Goal: Answer question/provide support: Share knowledge or assist other users

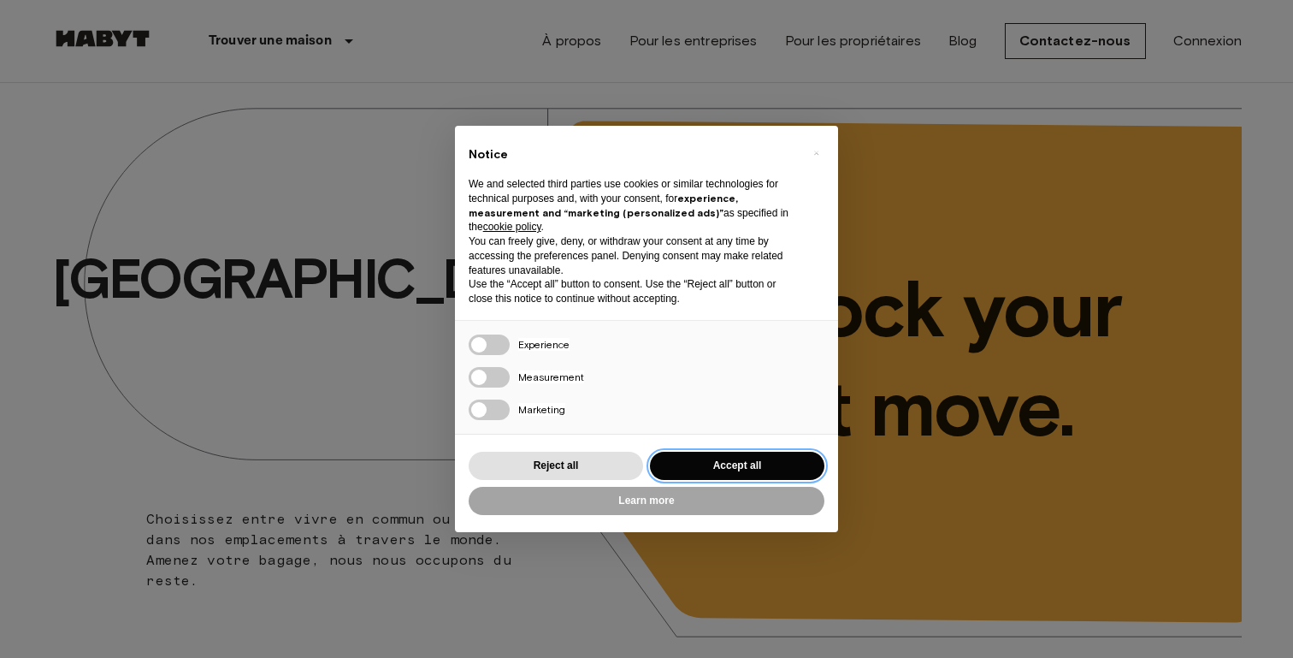
click at [793, 478] on button "Accept all" at bounding box center [737, 465] width 174 height 28
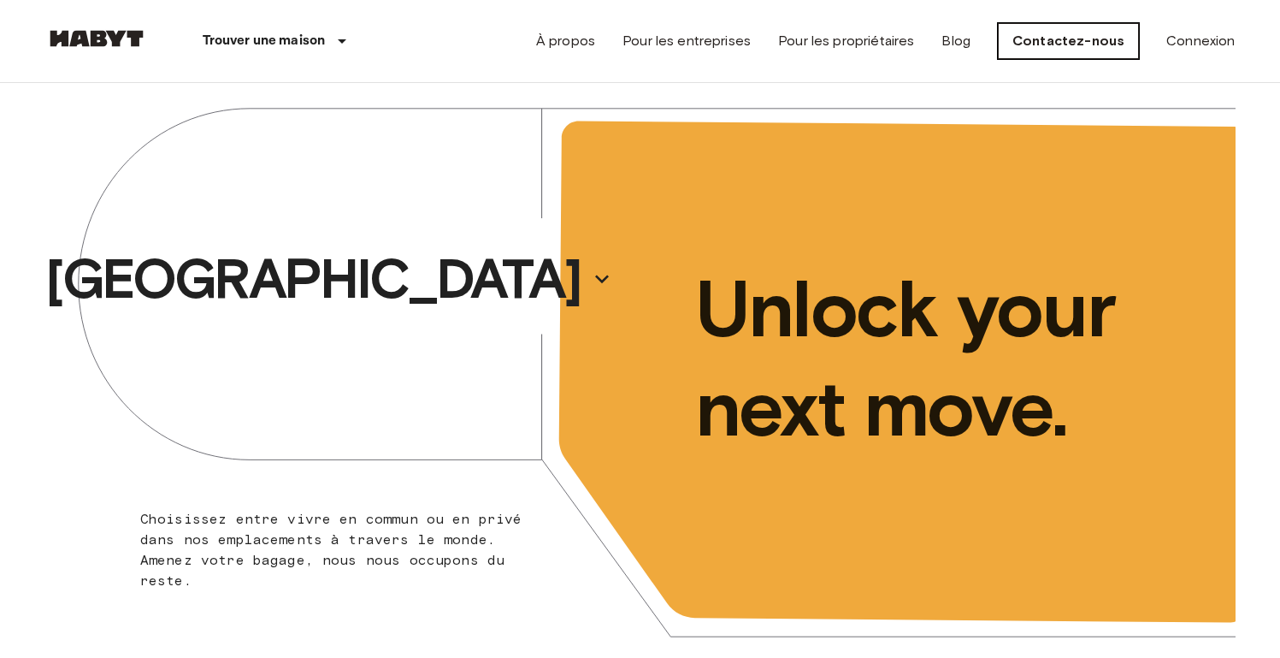
click at [1071, 46] on link "Contactez-nous" at bounding box center [1068, 41] width 141 height 36
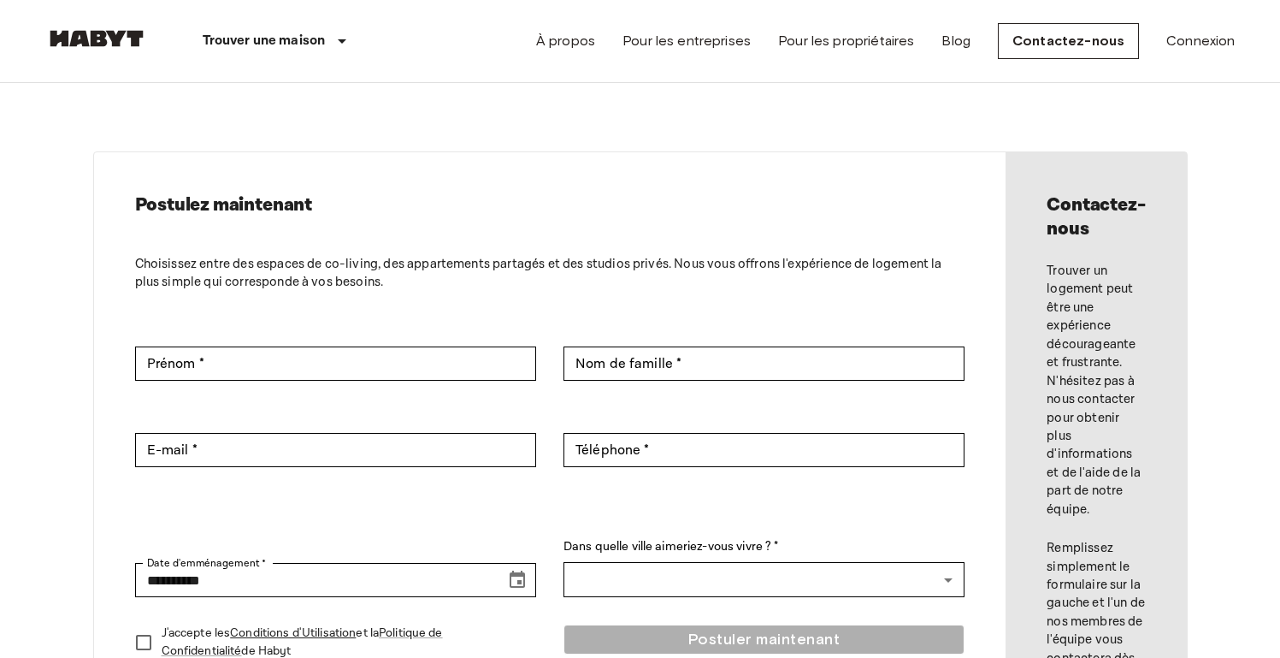
click at [1236, 38] on nav "Trouver une maison [GEOGRAPHIC_DATA] [GEOGRAPHIC_DATA] [GEOGRAPHIC_DATA] [GEOGR…" at bounding box center [640, 41] width 1231 height 82
click at [1227, 44] on link "Connexion" at bounding box center [1200, 41] width 68 height 21
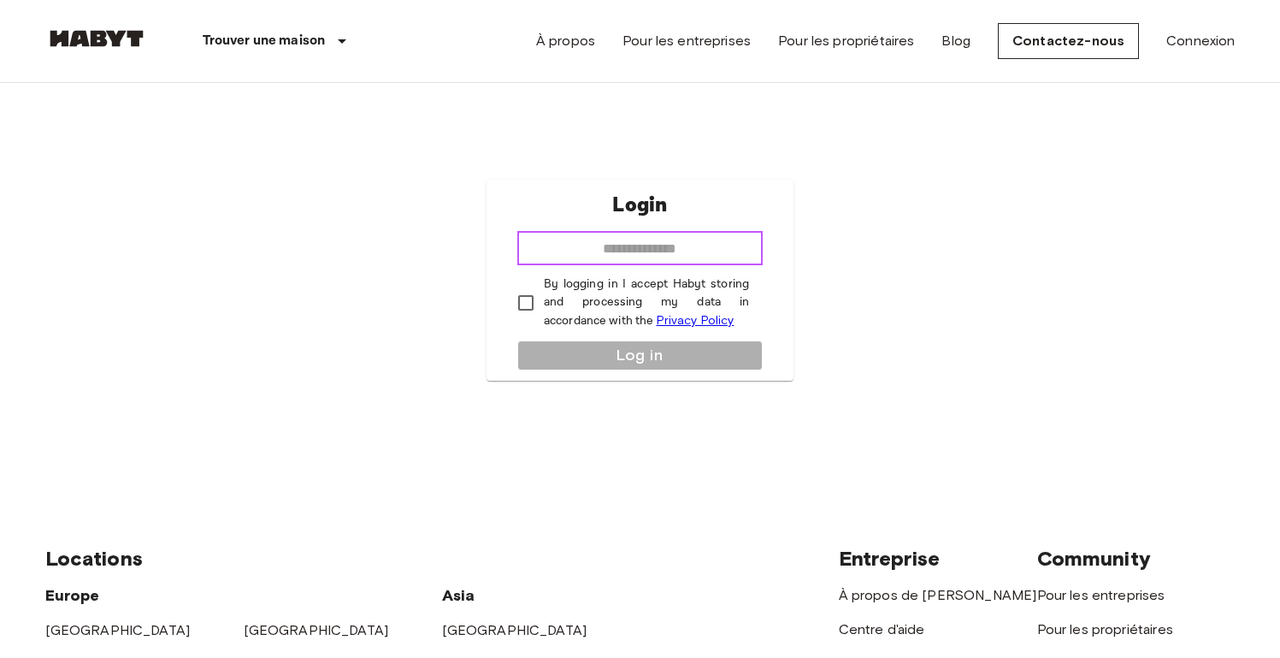
click at [664, 254] on input "email" at bounding box center [639, 248] width 245 height 34
type input "**********"
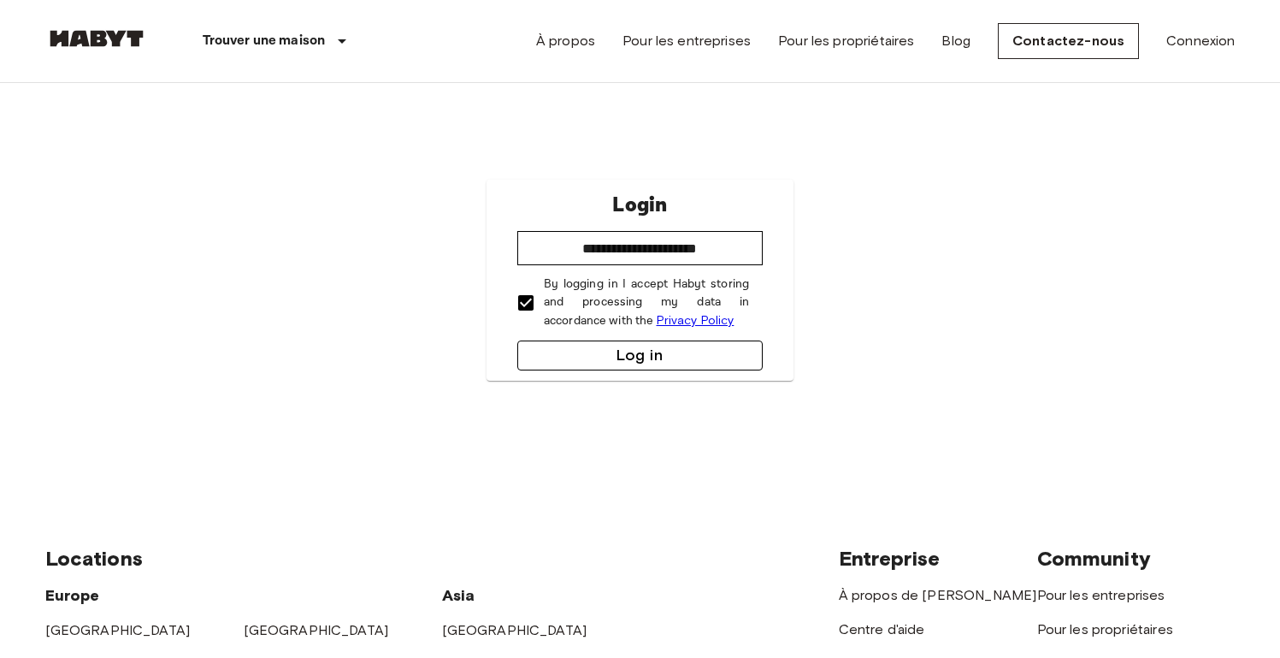
click at [570, 354] on button "Log in" at bounding box center [639, 355] width 245 height 30
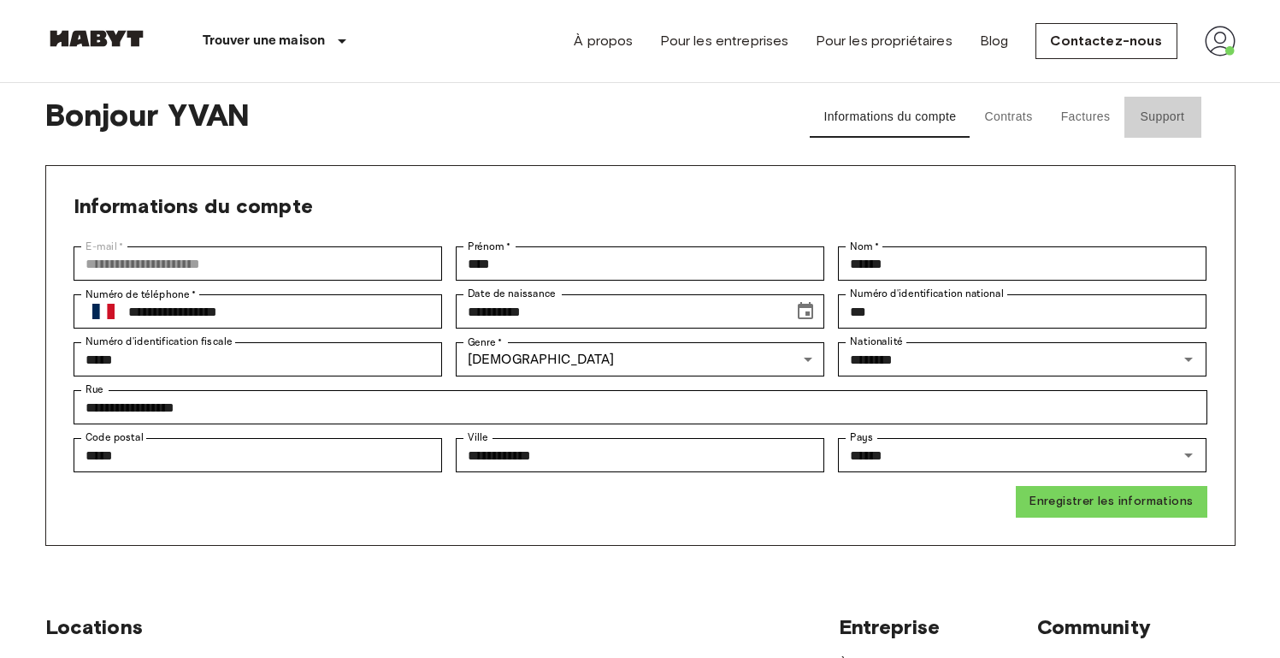
click at [1144, 117] on button "Support" at bounding box center [1162, 117] width 77 height 41
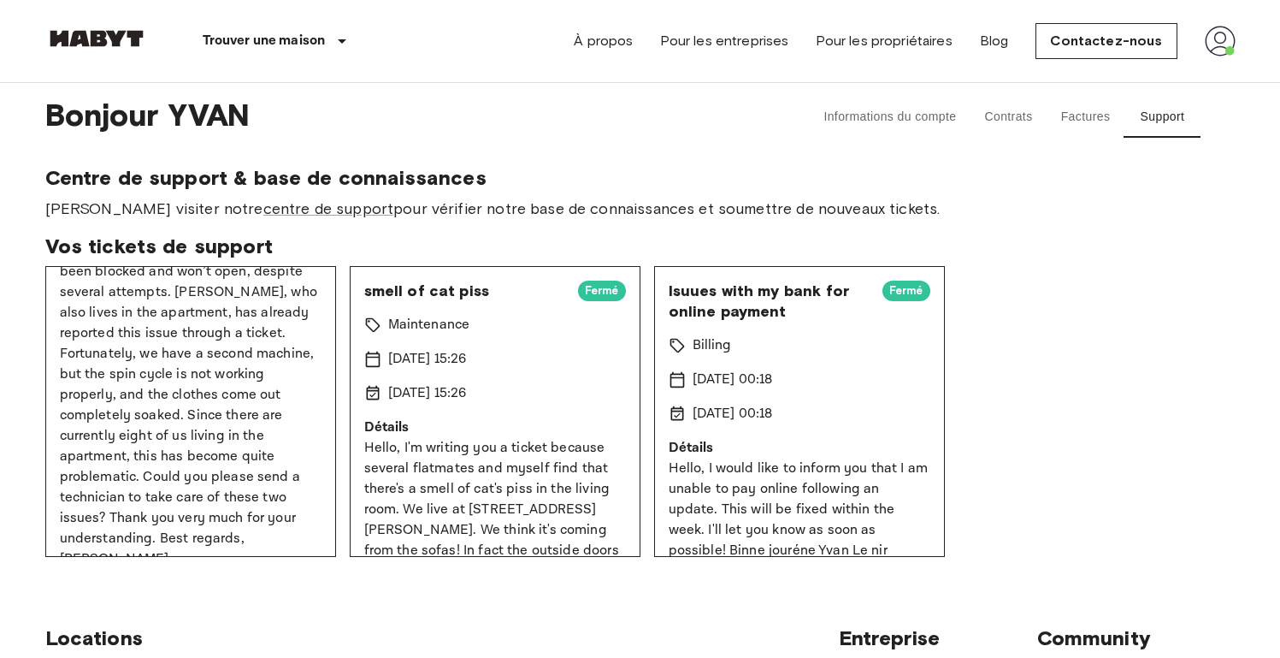
scroll to position [224, 0]
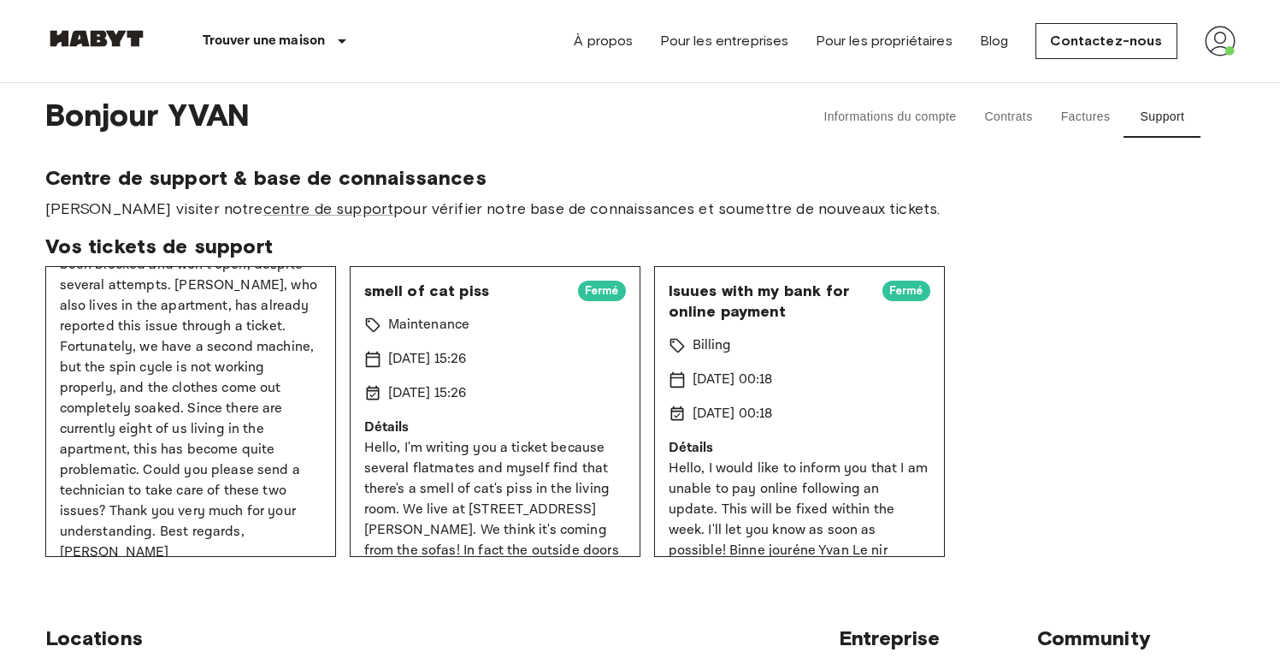
click at [138, 534] on p "Hello, For the past three weeks, the washing machine in the apartment has been …" at bounding box center [191, 388] width 262 height 349
click at [145, 492] on p "Hello, For the past three weeks, the washing machine in the apartment has been …" at bounding box center [191, 388] width 262 height 349
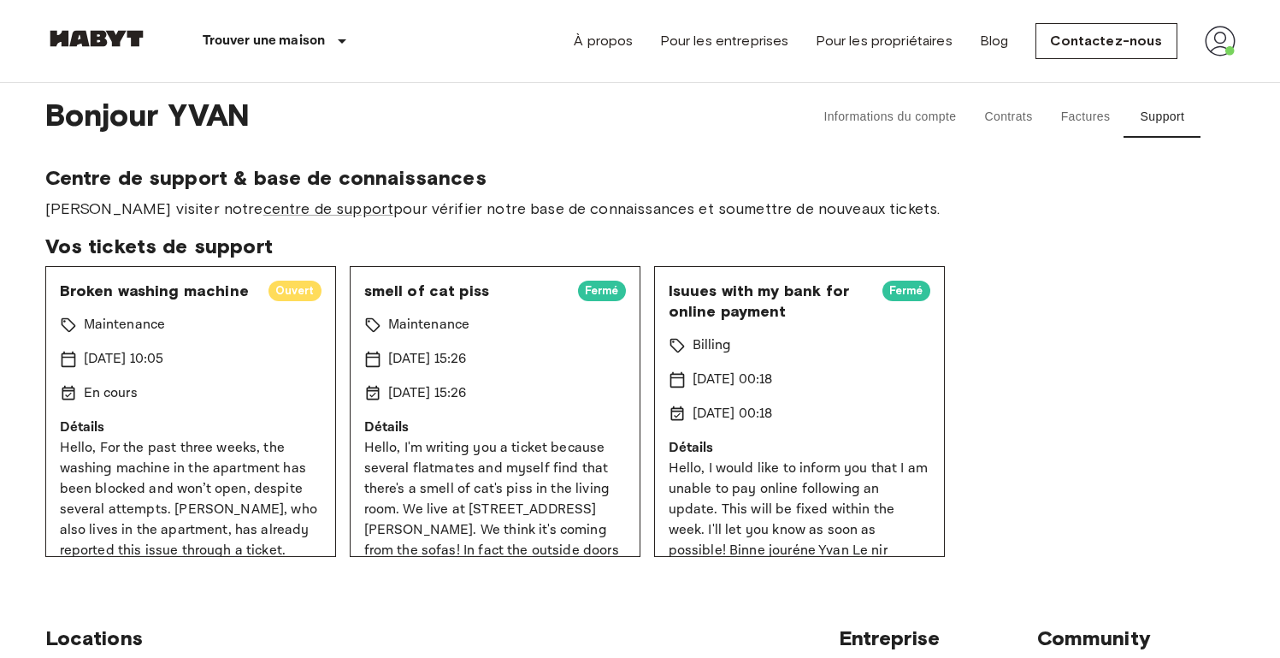
click at [164, 298] on span "Broken washing machine" at bounding box center [157, 290] width 195 height 21
click at [917, 115] on button "Informations du compte" at bounding box center [890, 117] width 160 height 41
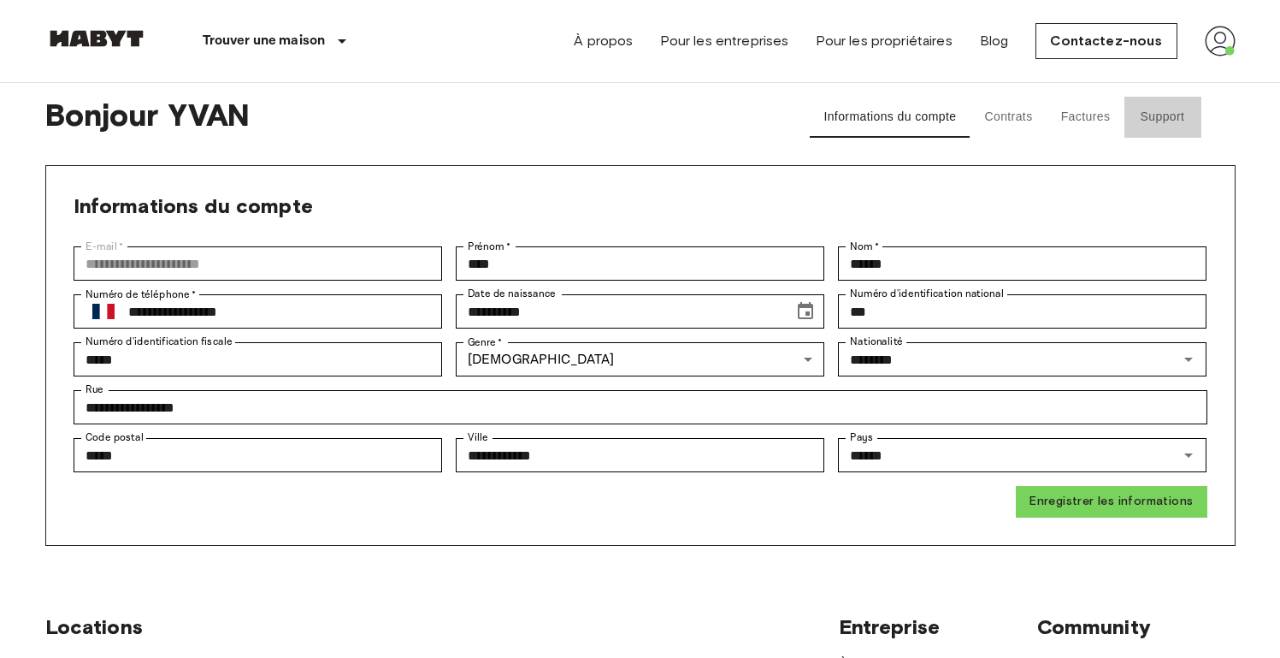
click at [1167, 108] on button "Support" at bounding box center [1162, 117] width 77 height 41
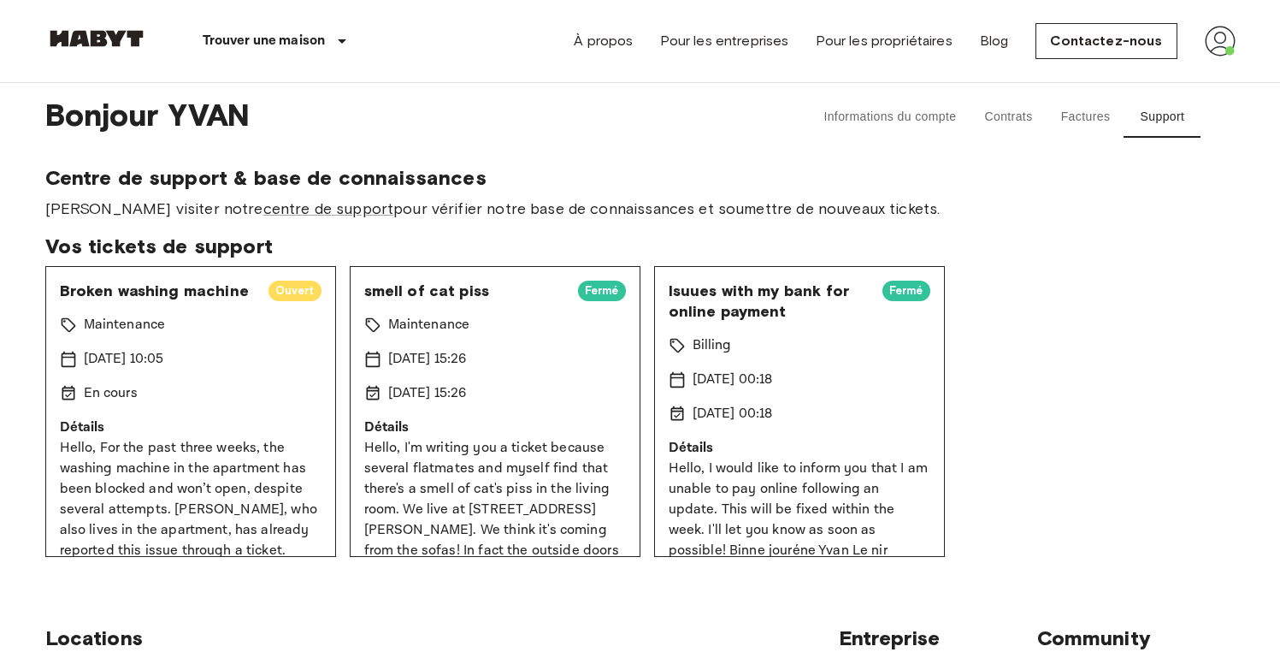
click at [1228, 49] on img at bounding box center [1220, 41] width 31 height 31
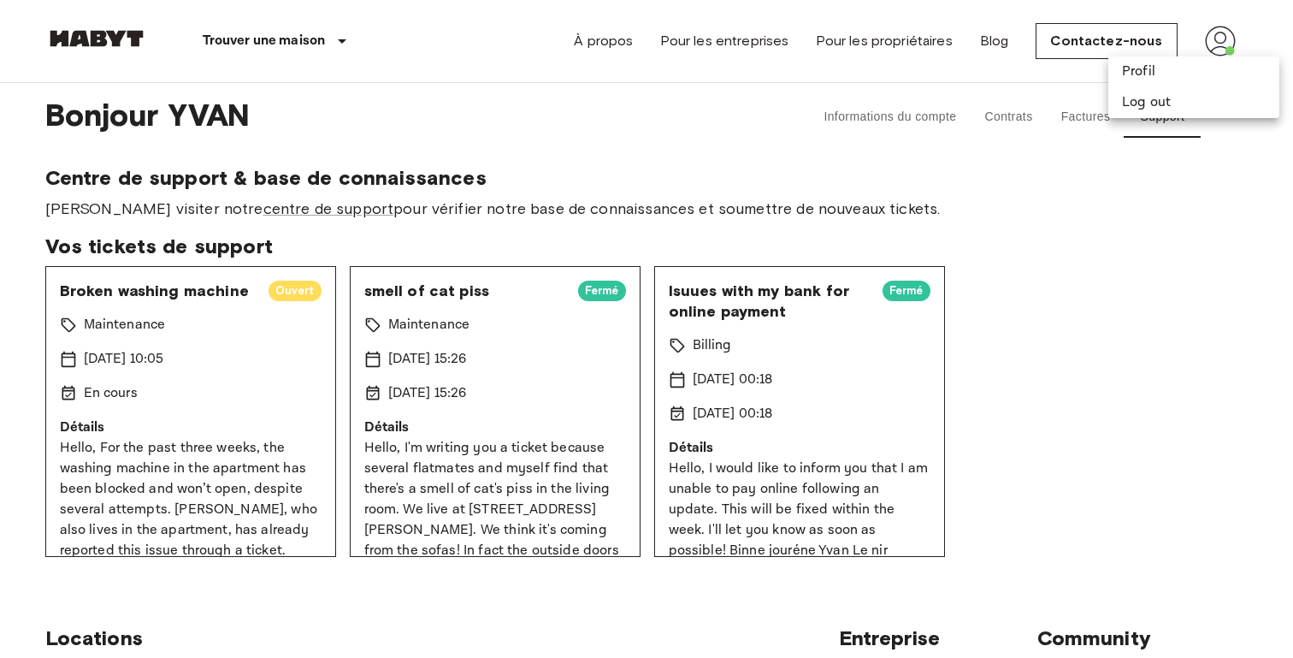
click at [1226, 49] on div at bounding box center [646, 329] width 1293 height 658
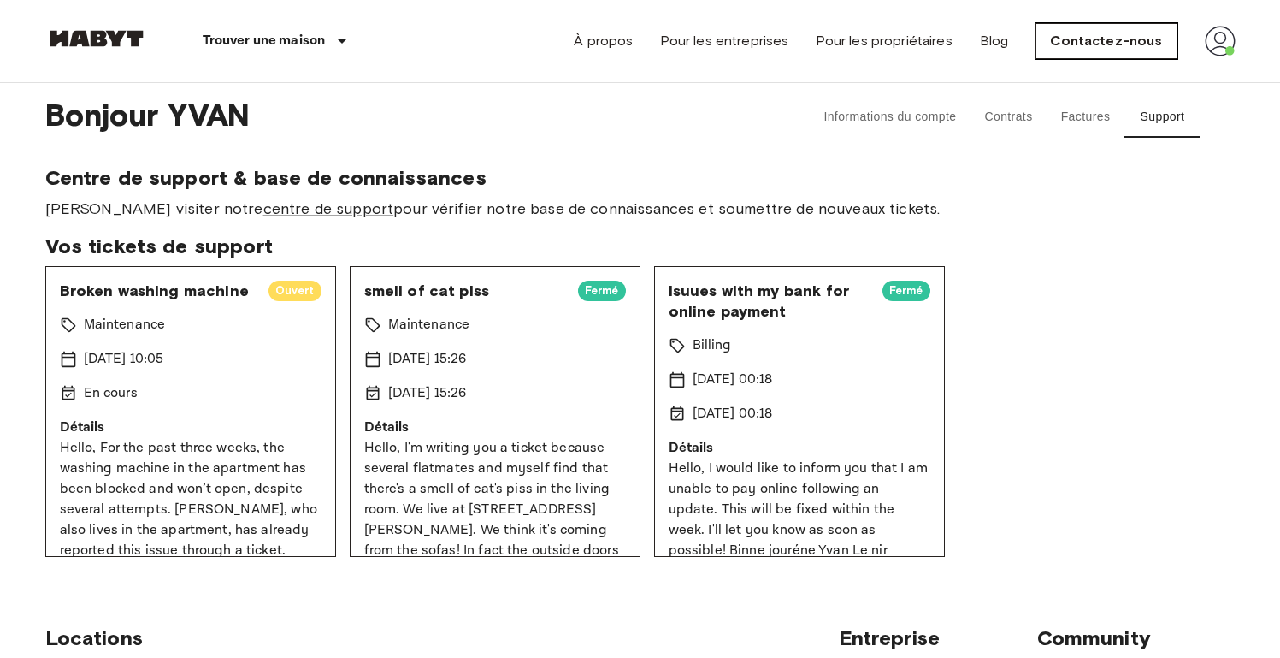
click at [1140, 44] on link "Contactez-nous" at bounding box center [1106, 41] width 141 height 36
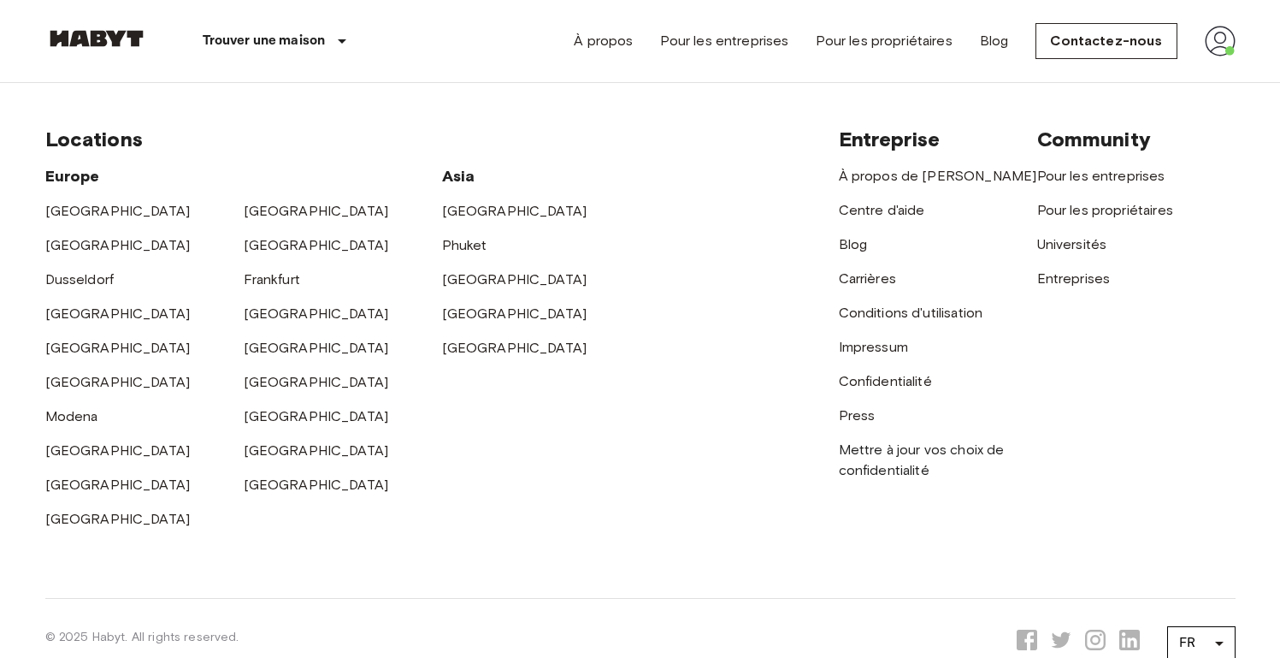
scroll to position [730, 0]
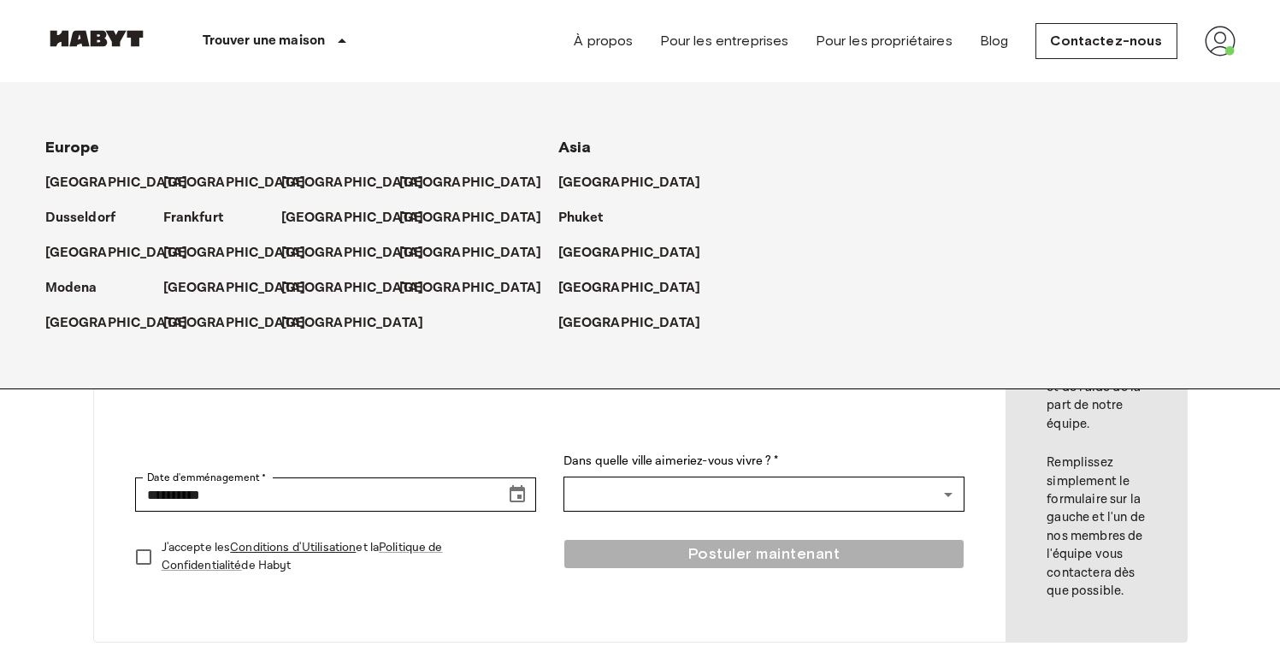
scroll to position [170, 0]
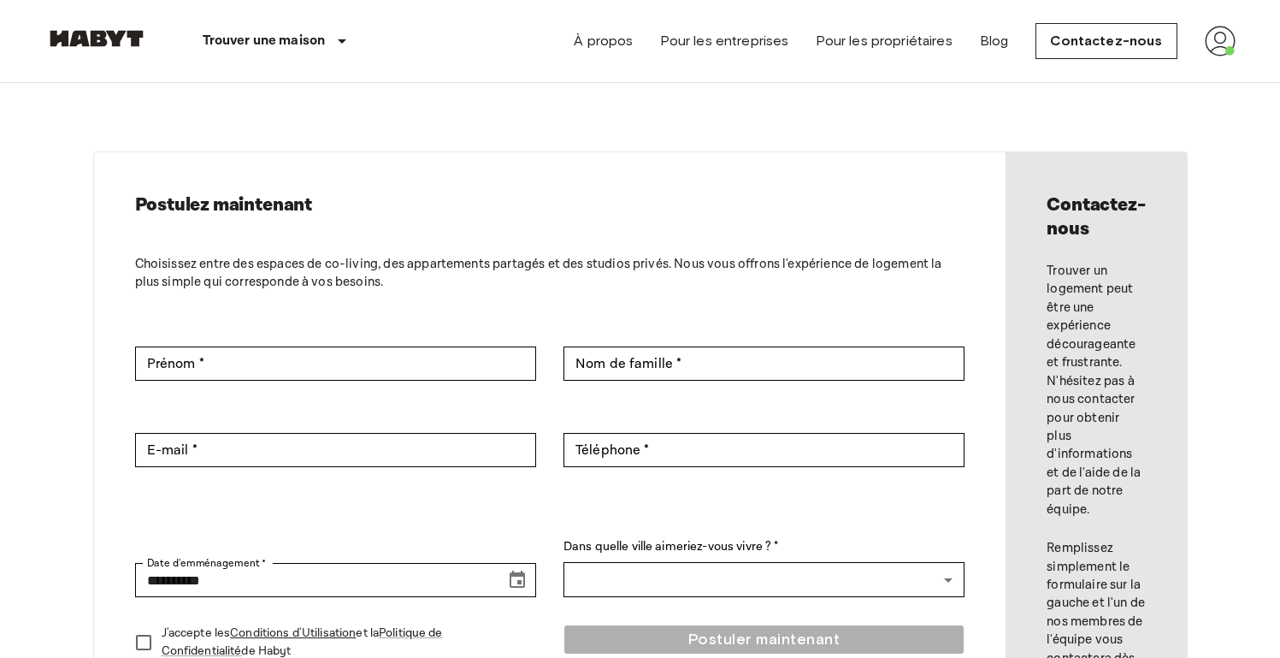
click at [1214, 55] on img at bounding box center [1220, 41] width 31 height 31
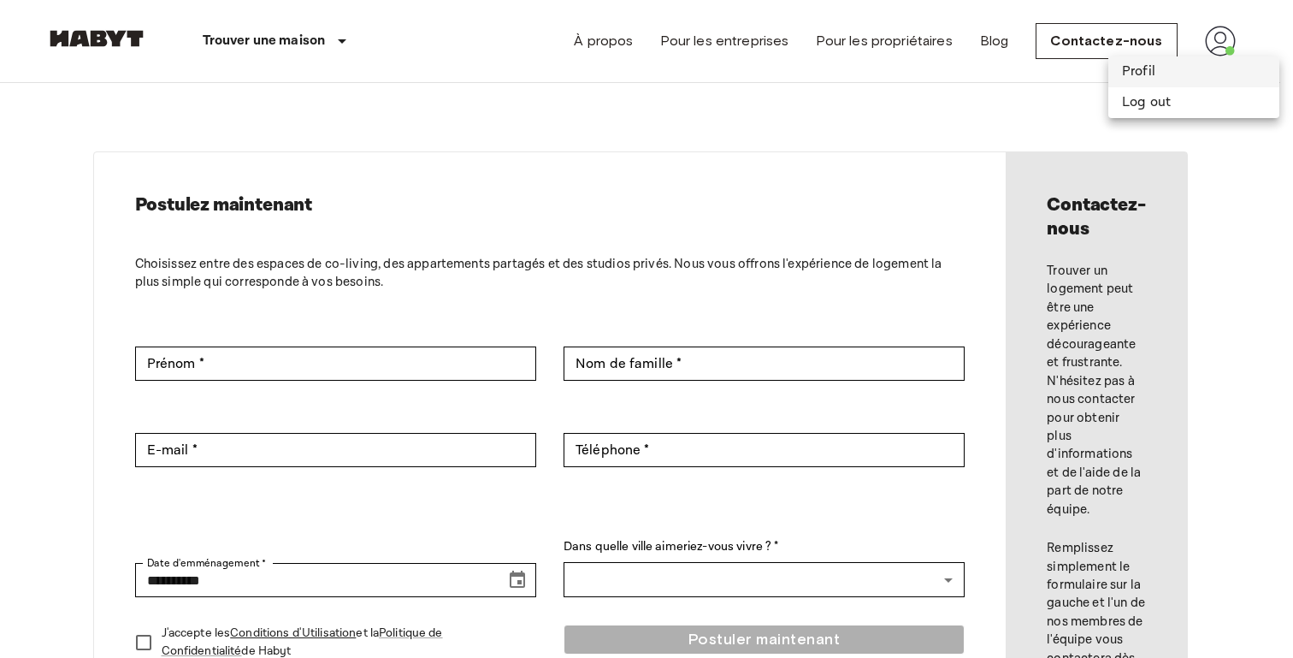
click at [1138, 73] on li "Profil" at bounding box center [1193, 71] width 171 height 31
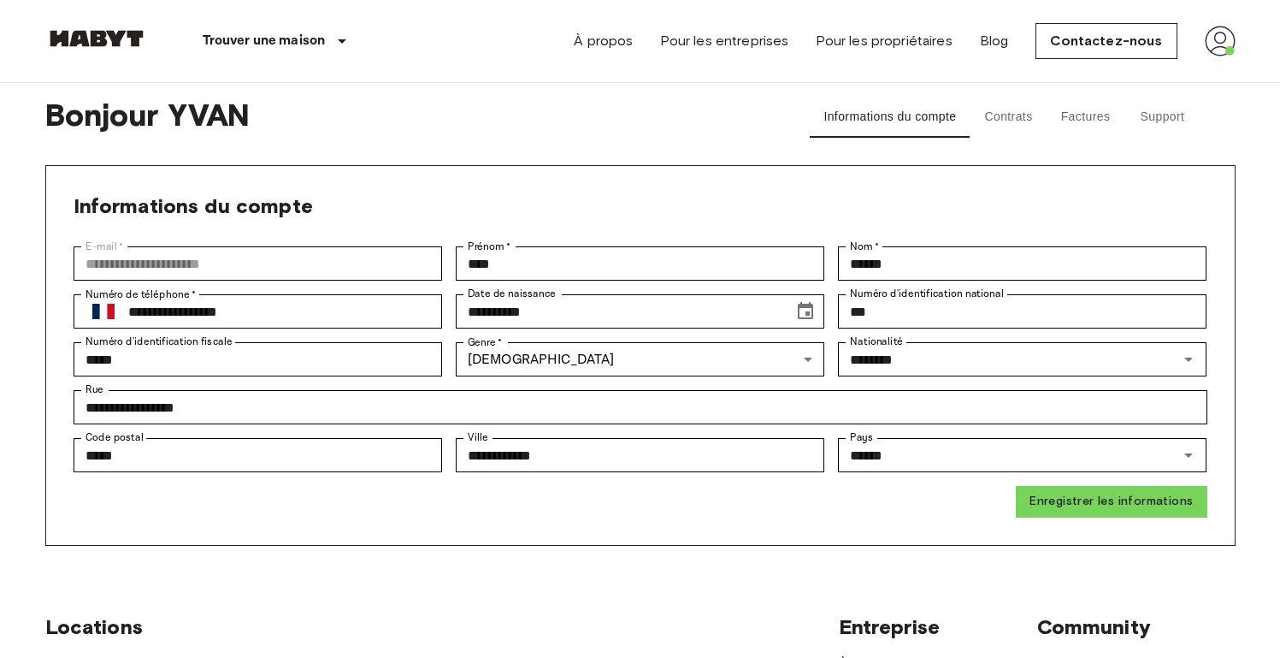
click at [1153, 121] on button "Support" at bounding box center [1162, 117] width 77 height 41
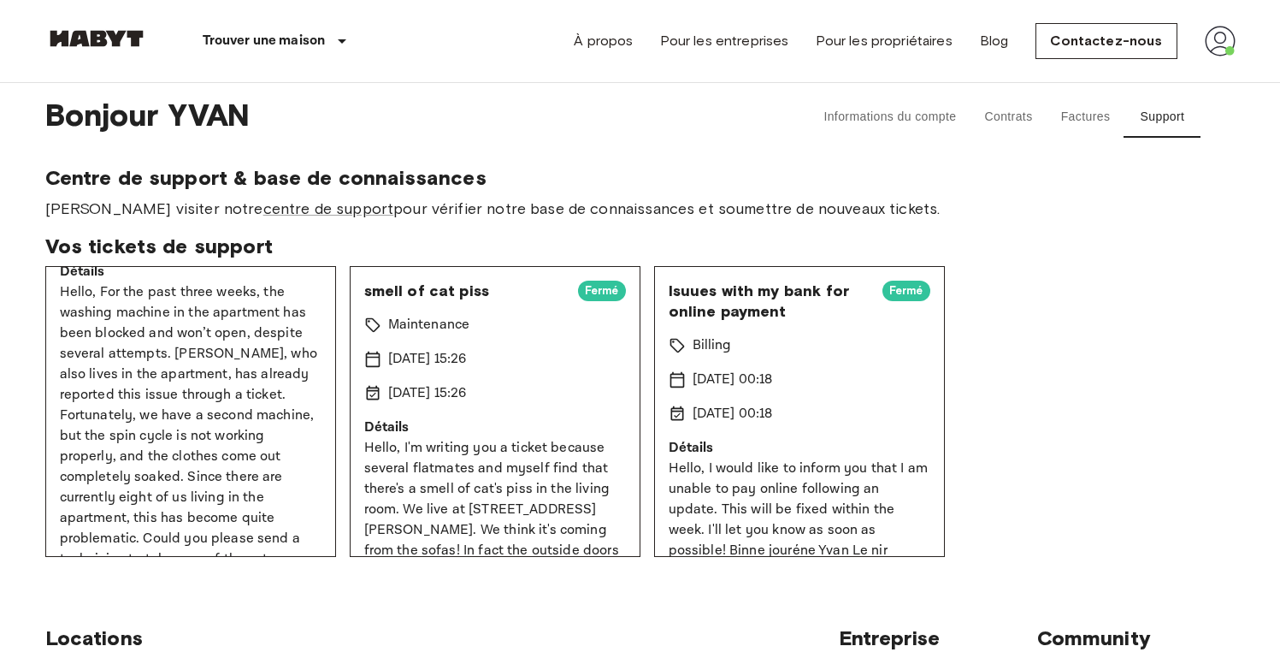
scroll to position [224, 0]
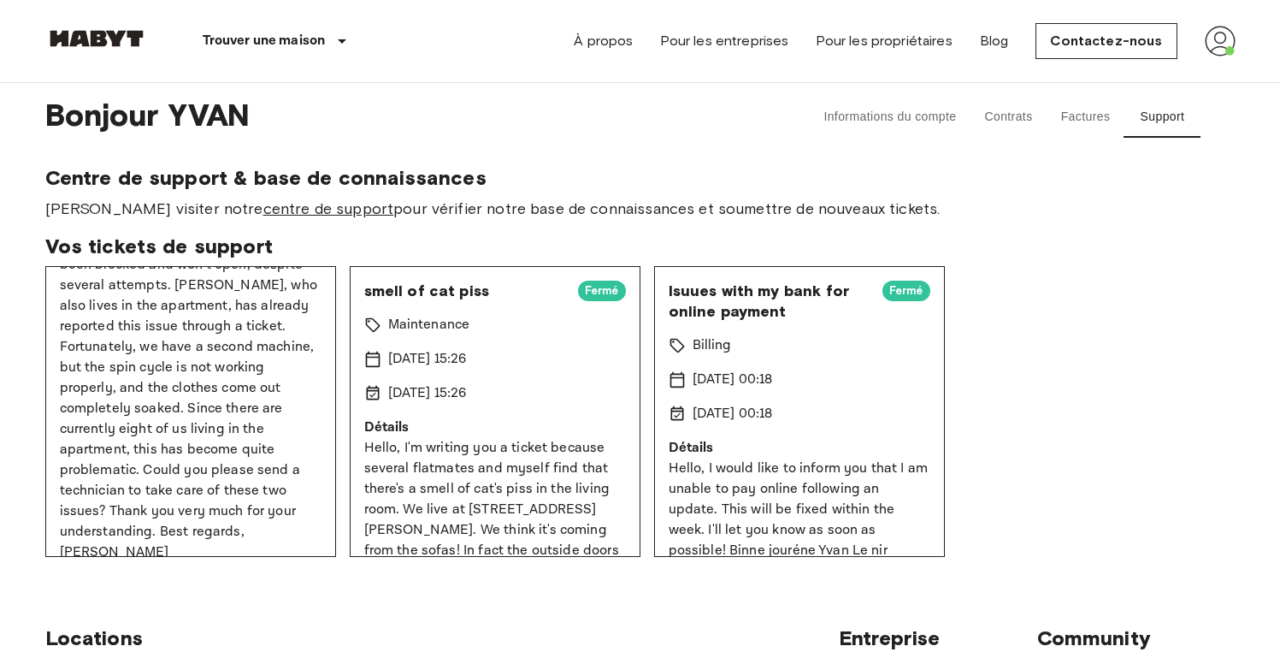
click at [263, 204] on link "centre de support" at bounding box center [328, 208] width 131 height 19
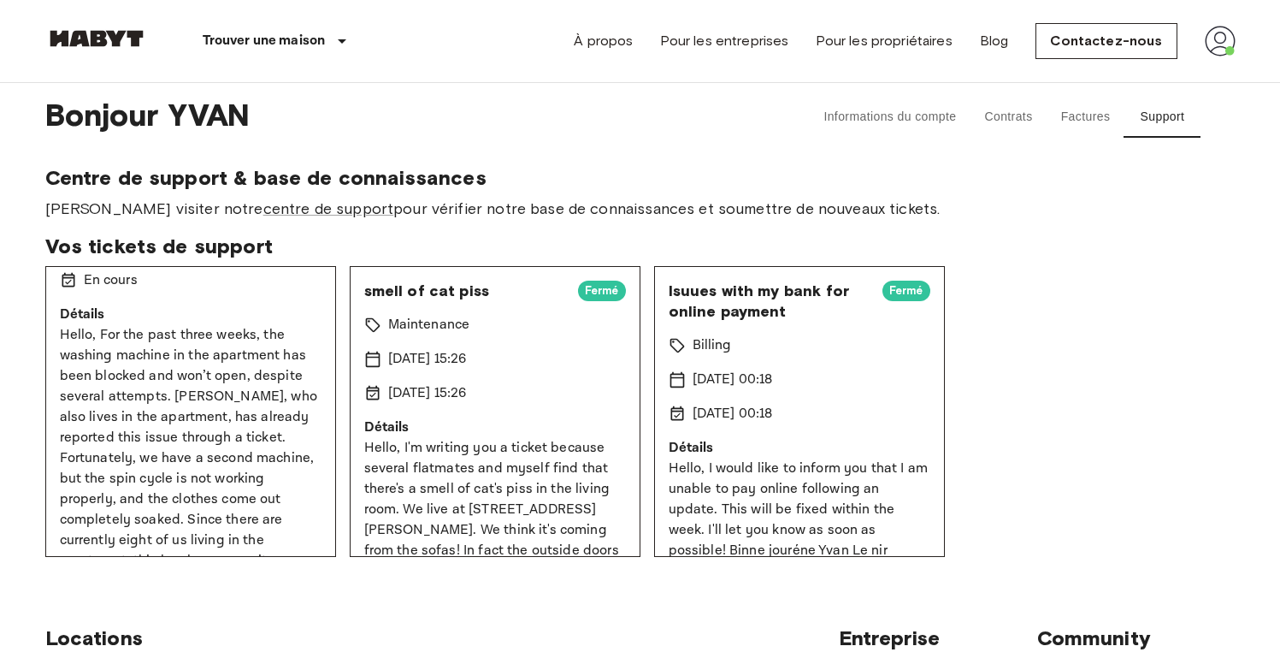
scroll to position [0, 0]
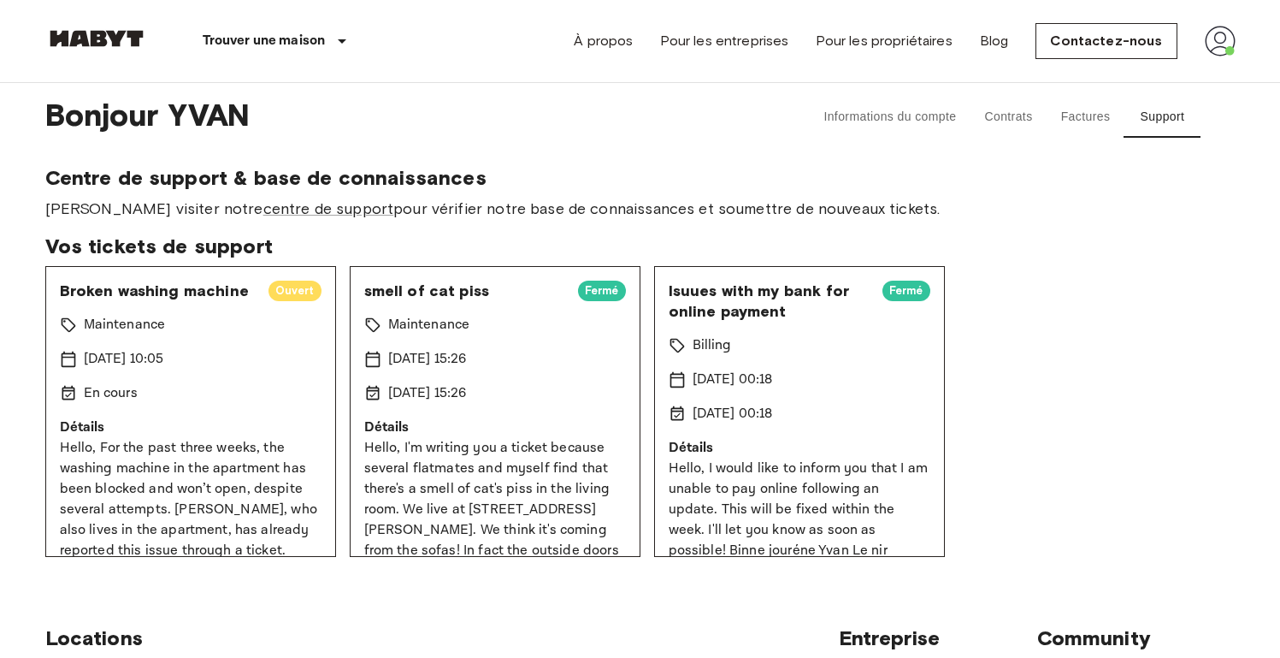
click at [113, 293] on span "Broken washing machine" at bounding box center [157, 290] width 195 height 21
copy span "Broken washing machine"
